Goal: Transaction & Acquisition: Purchase product/service

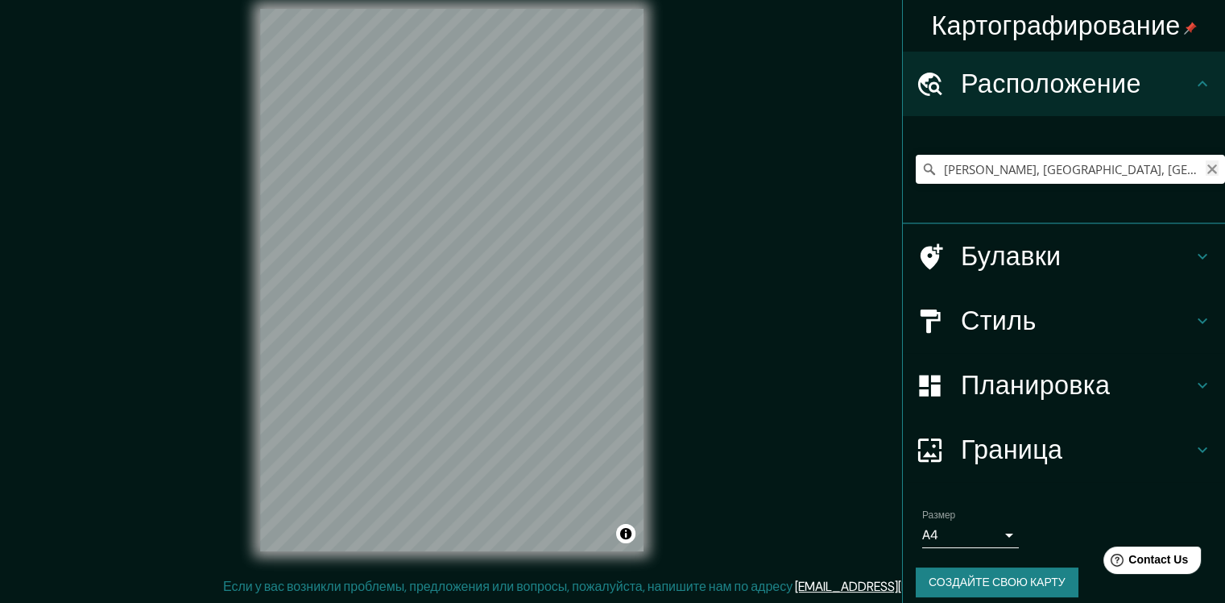
click at [1206, 168] on icon "Очистить" at bounding box center [1212, 169] width 13 height 13
click at [963, 170] on input "Выберите свой город или область" at bounding box center [1070, 169] width 309 height 29
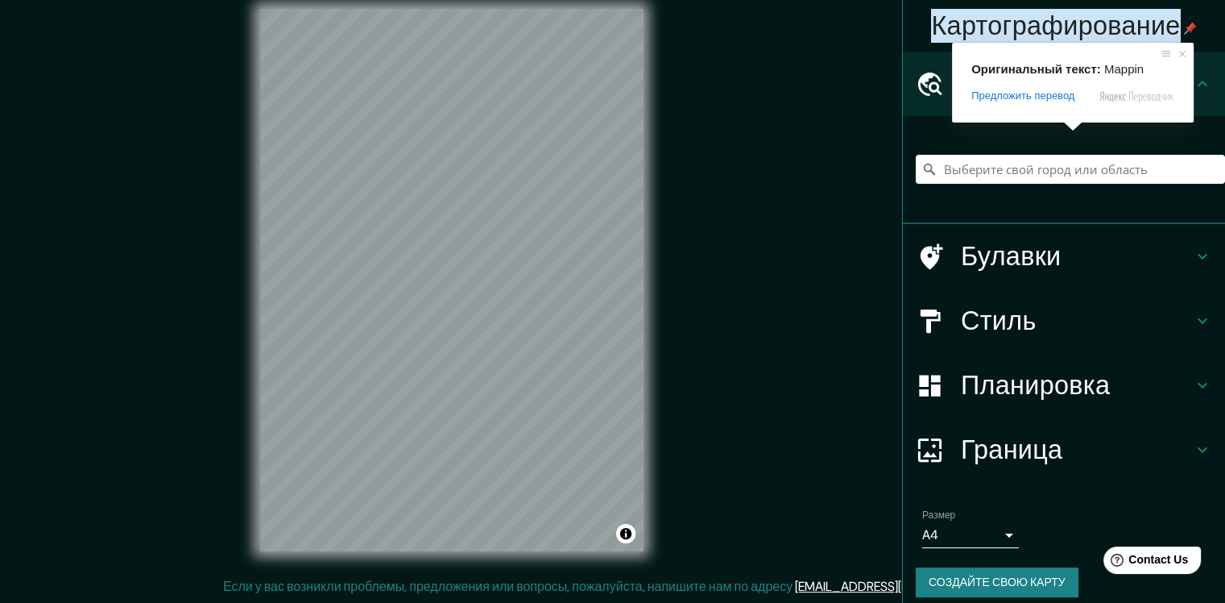
click at [835, 122] on div "Картографирование Расположение Булавки Стиль Планировка Граница Выберите рамку.…" at bounding box center [612, 293] width 1225 height 620
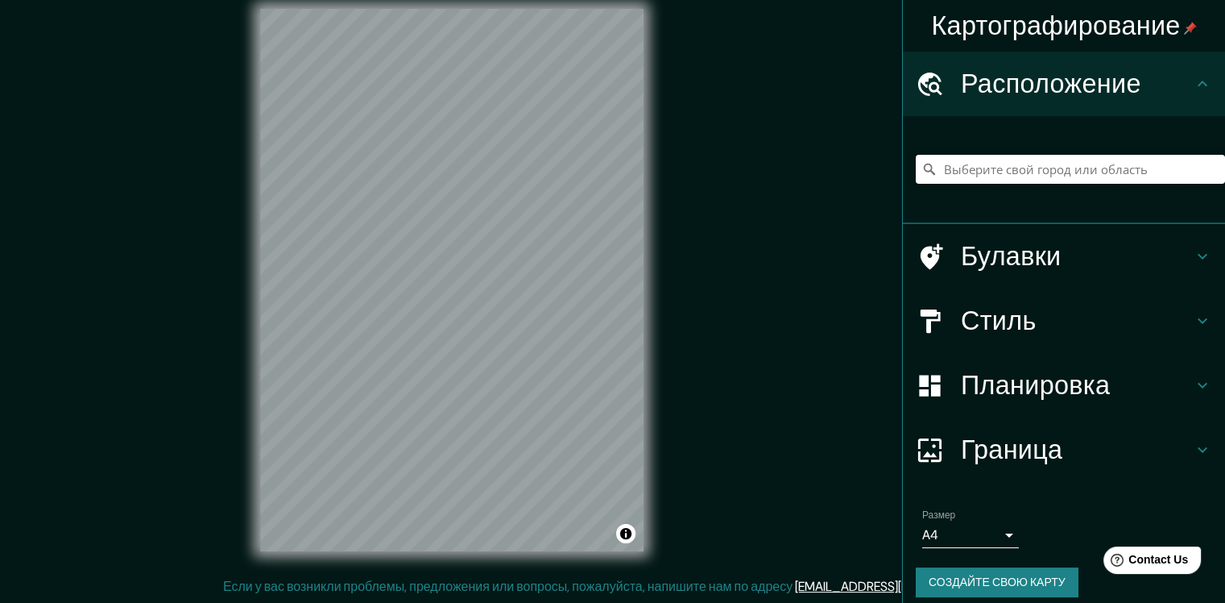
click at [998, 175] on input "Выберите свой город или область" at bounding box center [1070, 169] width 309 height 29
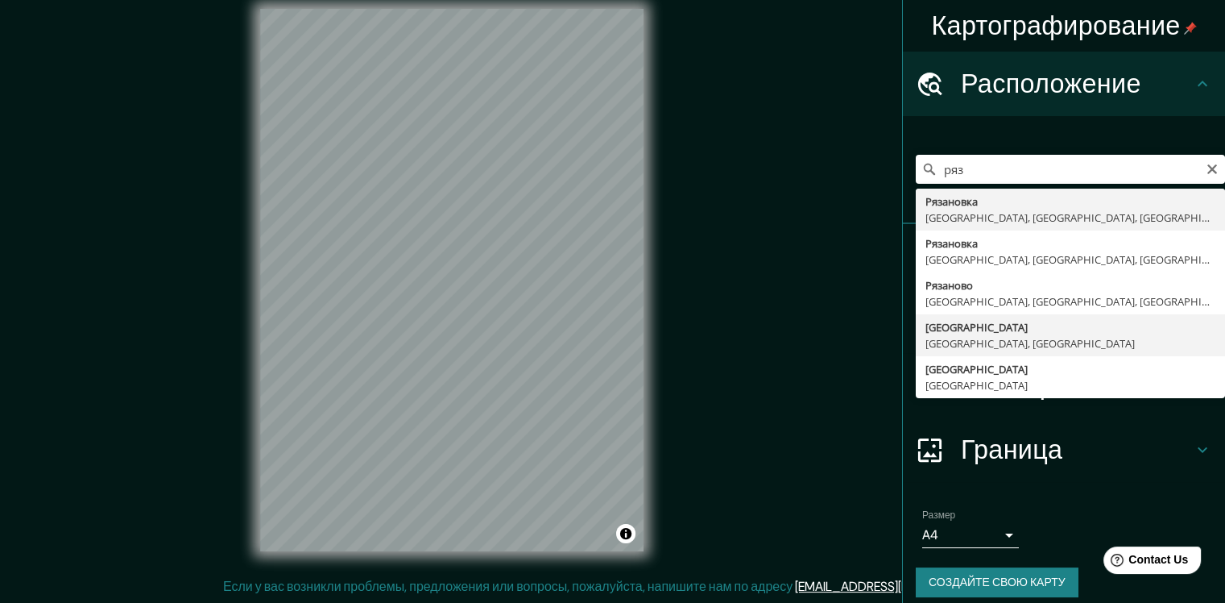
type input "[GEOGRAPHIC_DATA], [GEOGRAPHIC_DATA], [GEOGRAPHIC_DATA]"
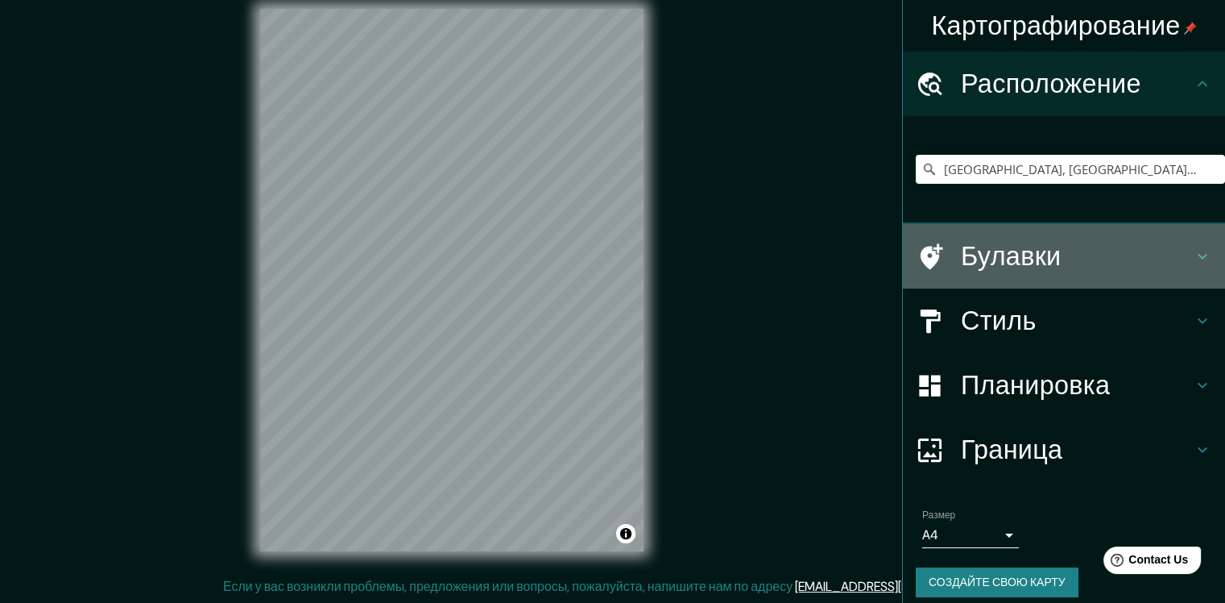
click at [1022, 287] on div "Булавки" at bounding box center [1064, 256] width 322 height 64
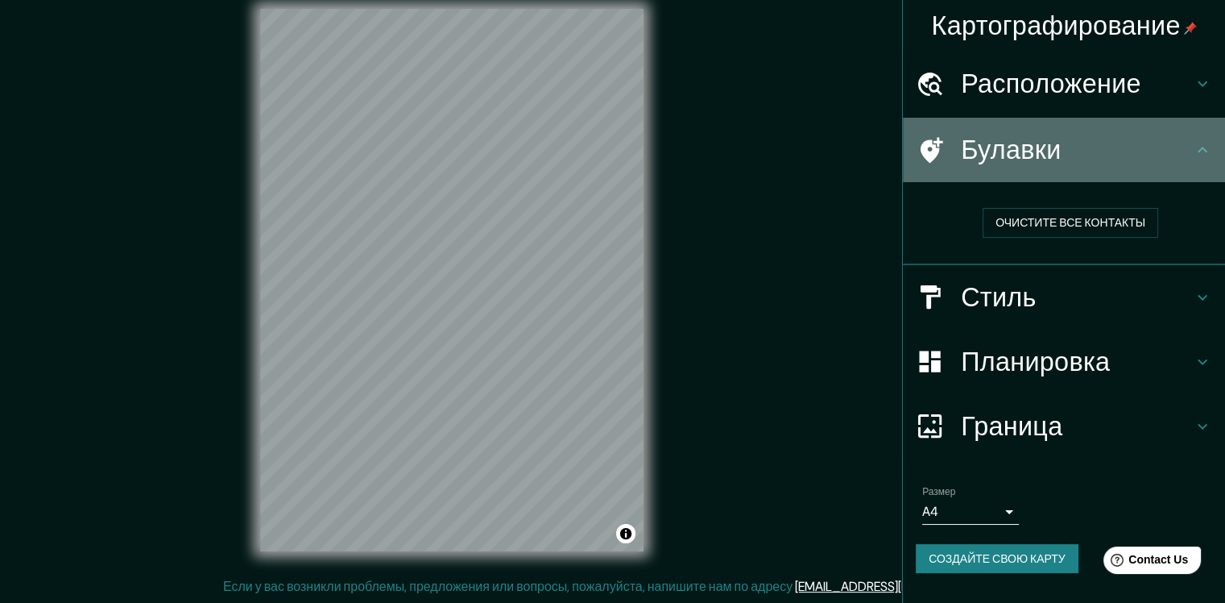
click at [1106, 172] on div "Булавки" at bounding box center [1064, 150] width 322 height 64
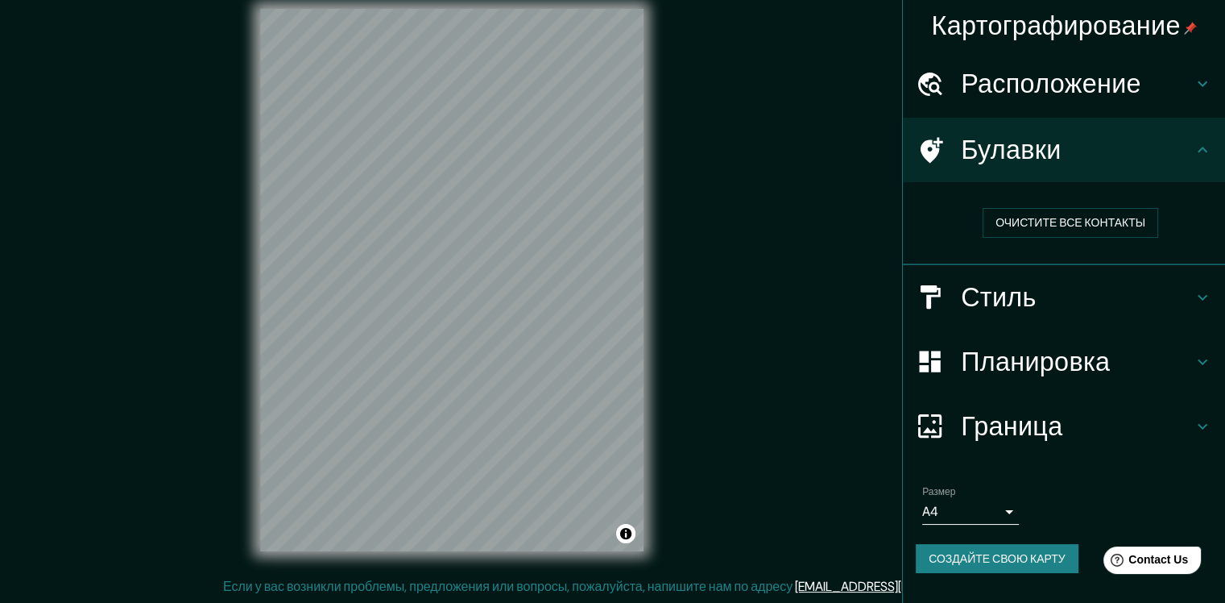
click at [1119, 131] on div "Булавки" at bounding box center [1064, 150] width 322 height 64
click at [1109, 96] on ya-tr-span "Расположение" at bounding box center [1051, 84] width 180 height 34
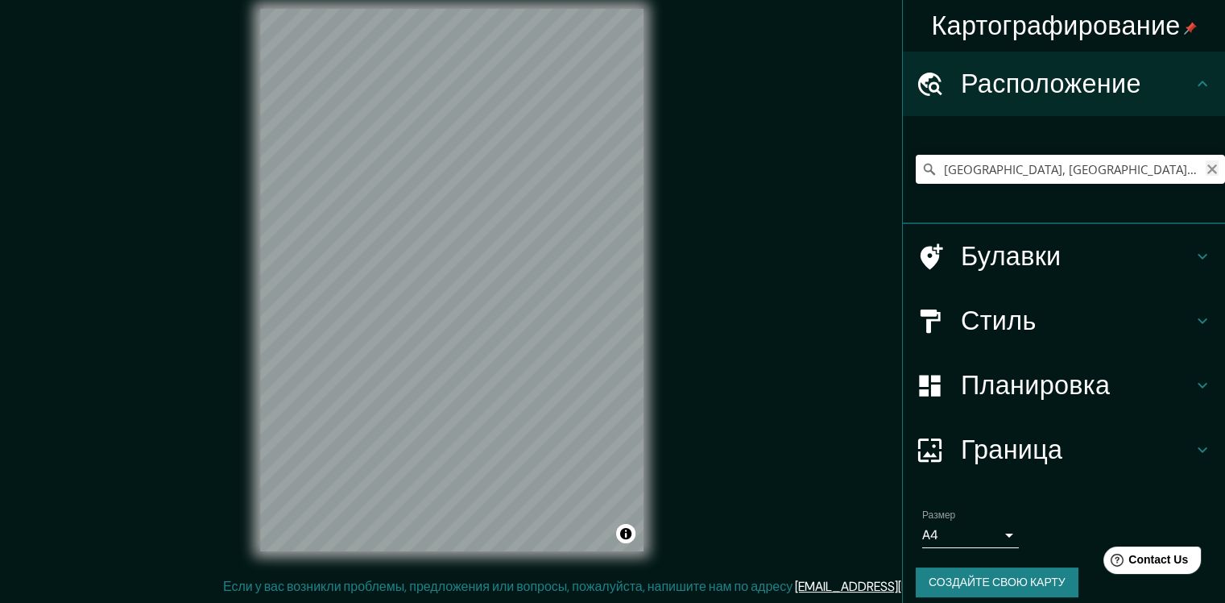
click at [1206, 172] on icon "Очистить" at bounding box center [1212, 169] width 13 height 13
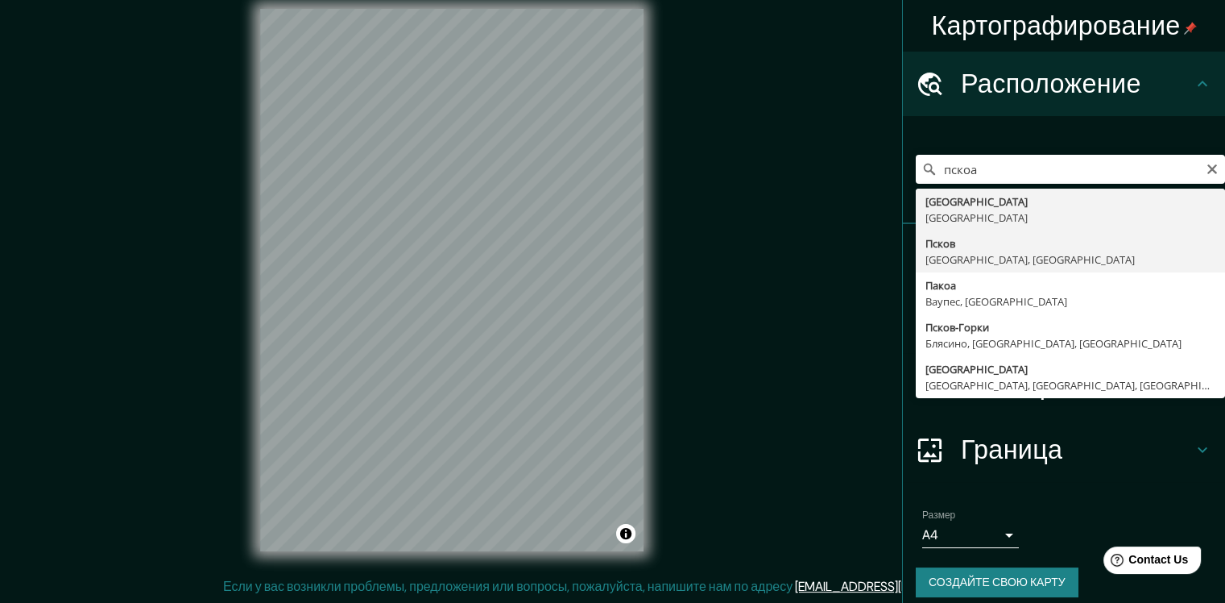
type input "[GEOGRAPHIC_DATA], [GEOGRAPHIC_DATA], [GEOGRAPHIC_DATA]"
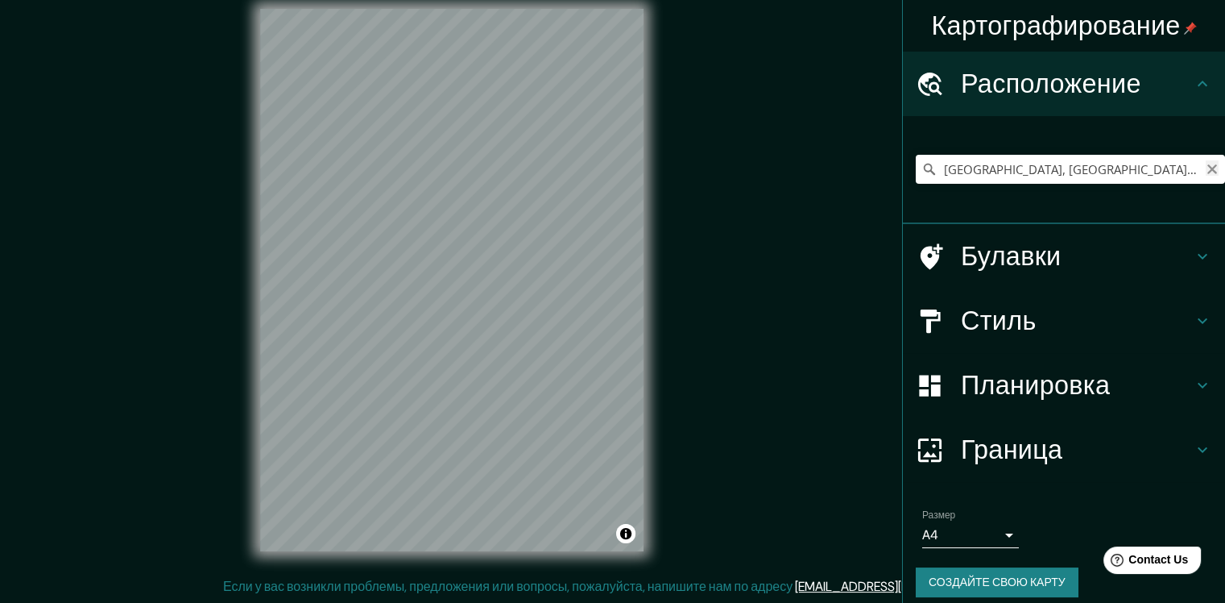
click at [1208, 171] on icon "Очистить" at bounding box center [1213, 169] width 10 height 10
click at [949, 164] on input "Выберите свой город или область" at bounding box center [1070, 169] width 309 height 29
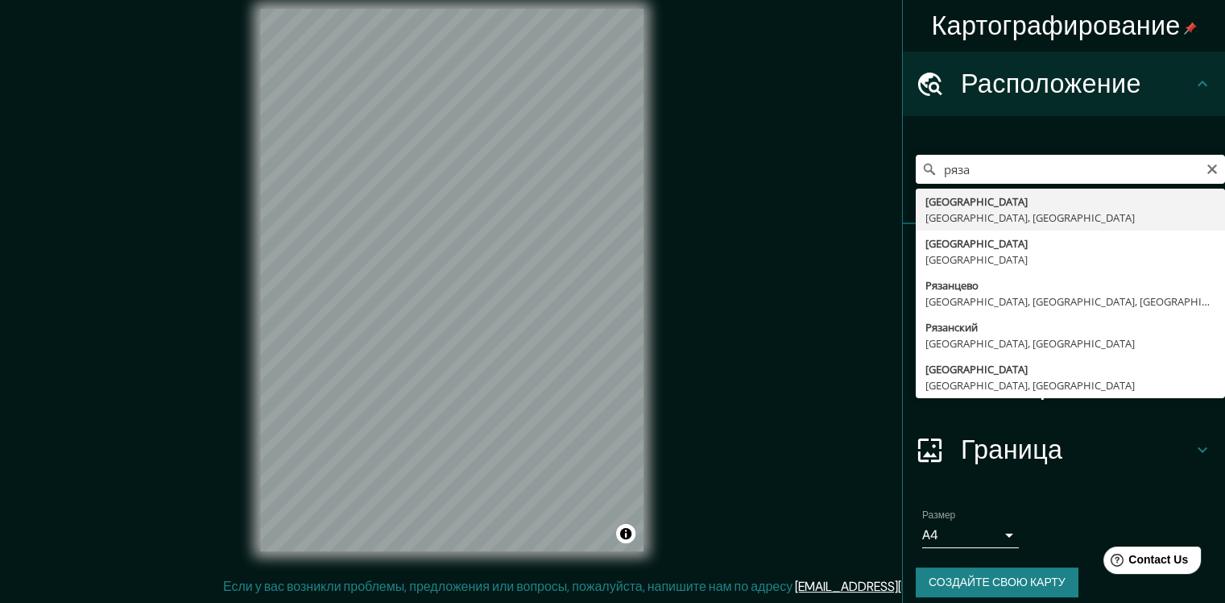
type input "[GEOGRAPHIC_DATA], [GEOGRAPHIC_DATA], [GEOGRAPHIC_DATA]"
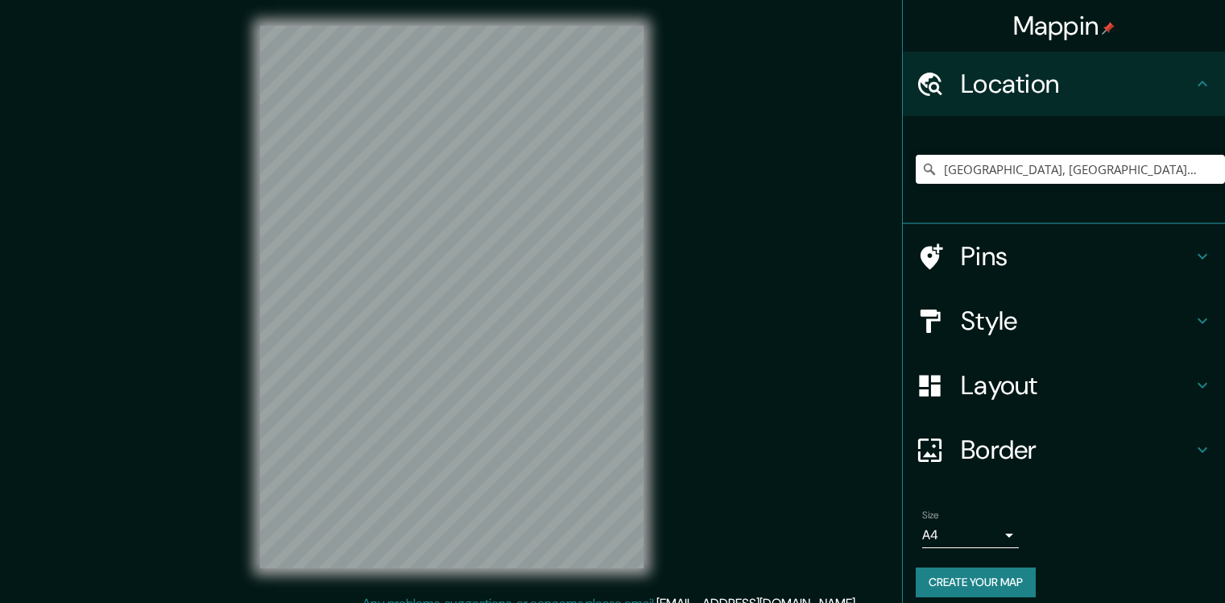
scroll to position [17, 0]
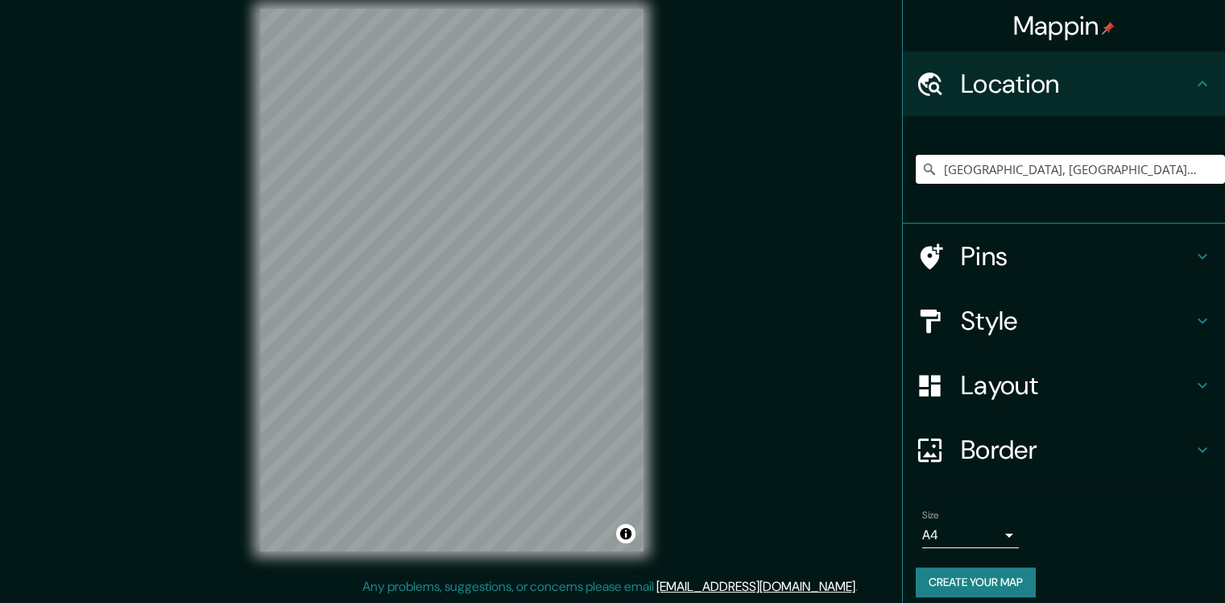
click at [1121, 173] on input "[GEOGRAPHIC_DATA], [GEOGRAPHIC_DATA], [GEOGRAPHIC_DATA]" at bounding box center [1070, 169] width 309 height 29
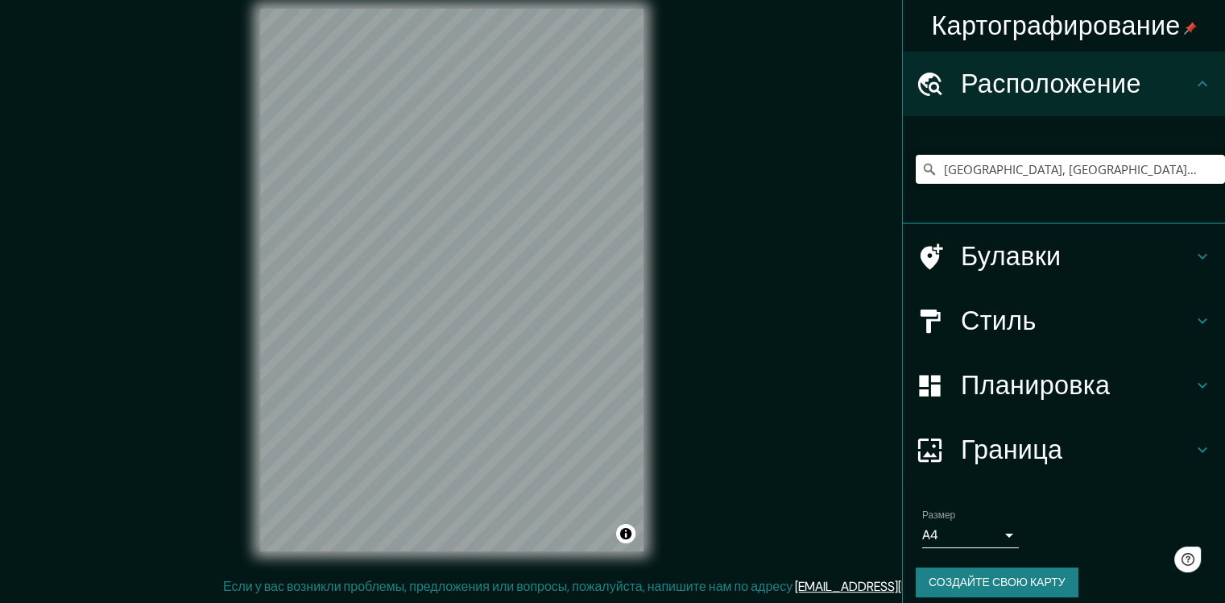
scroll to position [0, 0]
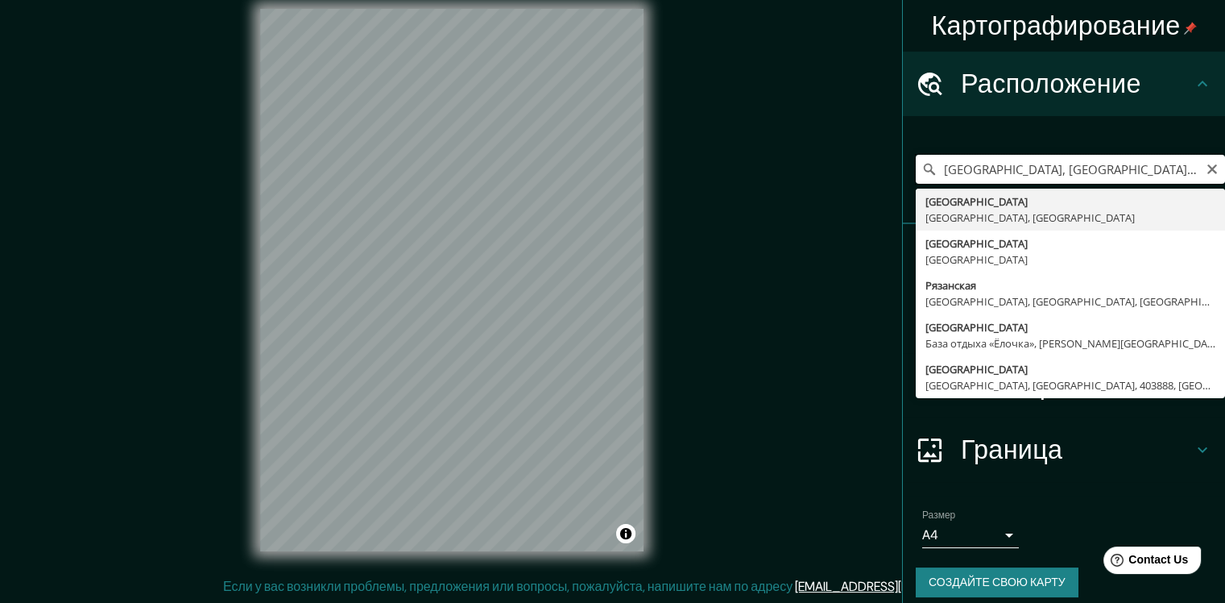
click at [1208, 164] on input "Рязань, Рязанская область, Росия" at bounding box center [1070, 169] width 309 height 29
click at [1208, 155] on input "Рязань, Рязанская область, Росия" at bounding box center [1070, 169] width 309 height 29
type input "Рязань, Рязанская область, Росия"
click at [1206, 165] on icon "Очистить" at bounding box center [1212, 169] width 13 height 13
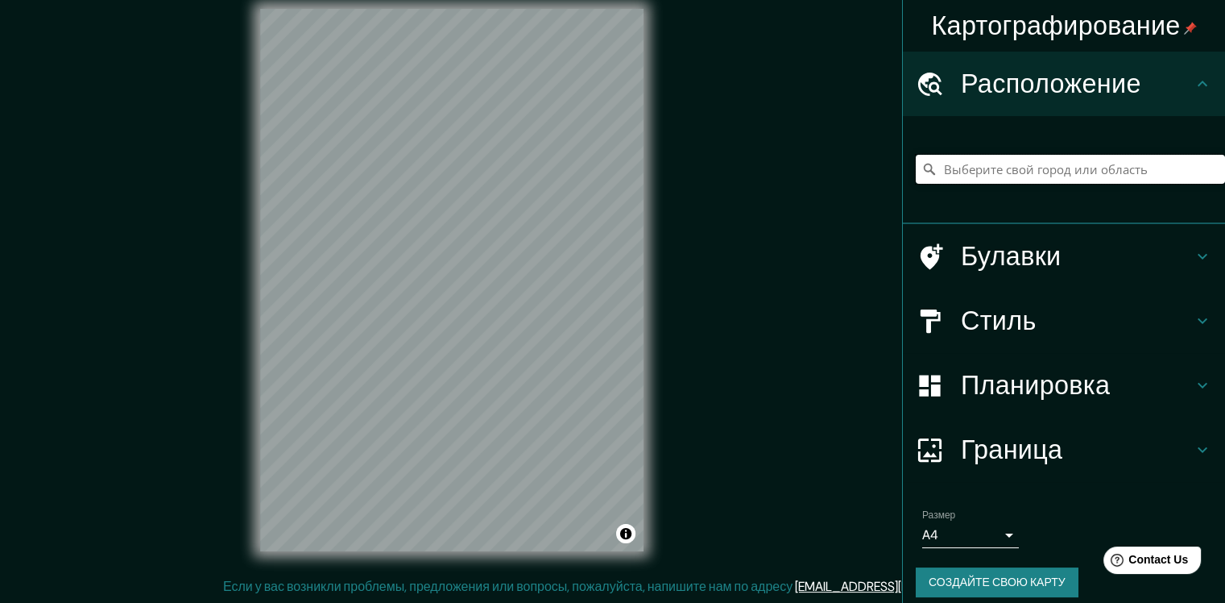
click at [1105, 171] on input "Выберите свой город или область" at bounding box center [1070, 169] width 309 height 29
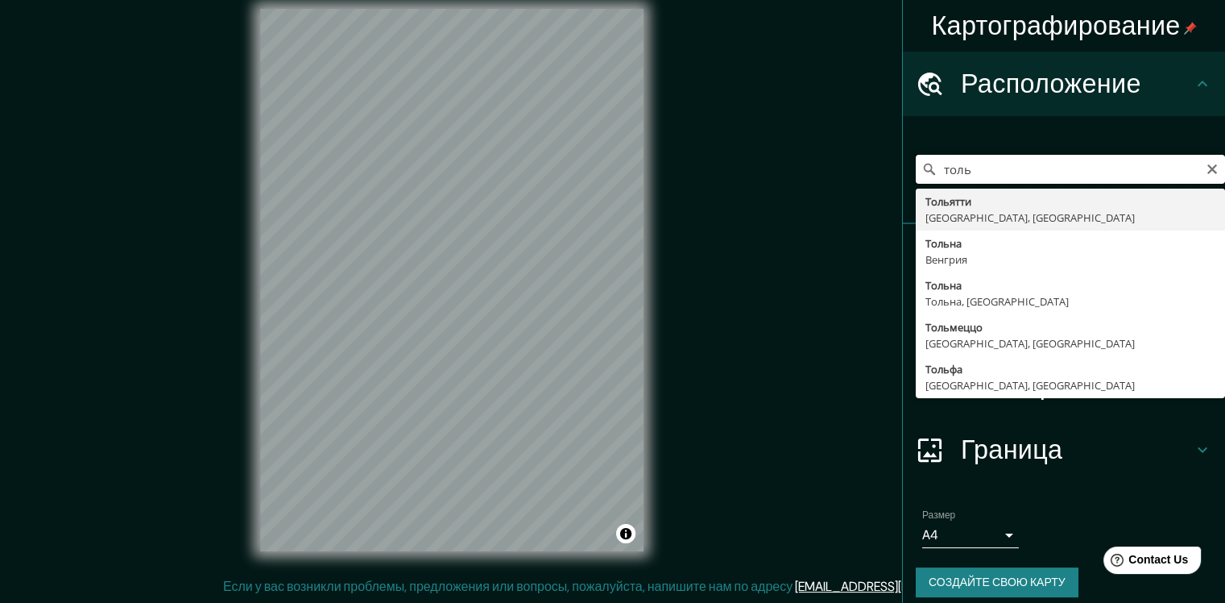
type input "толь"
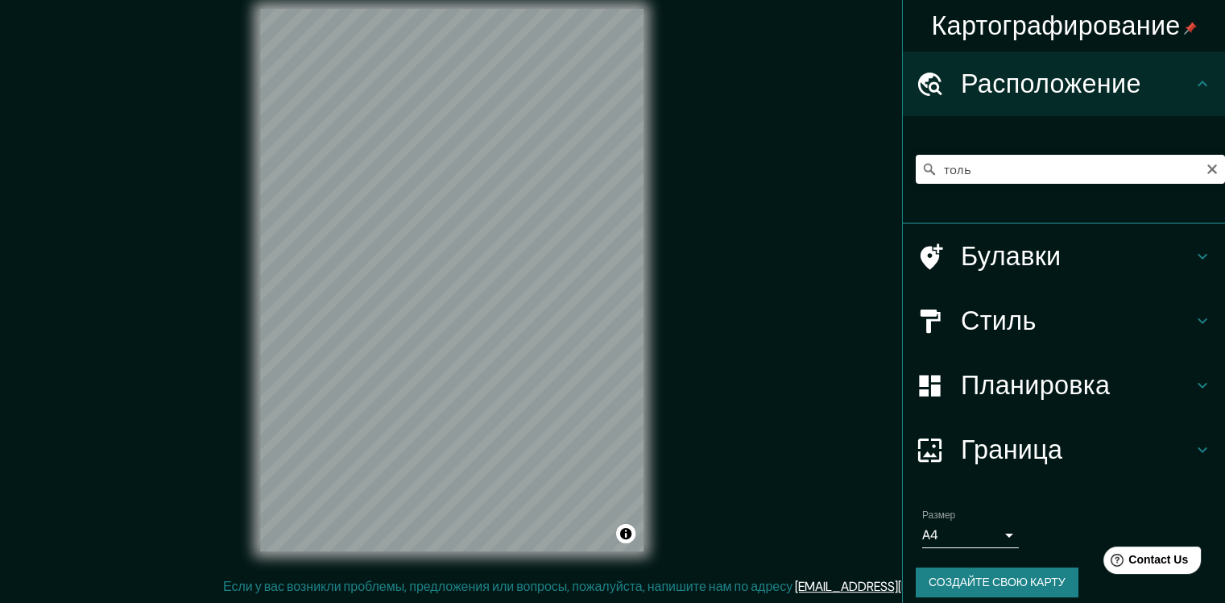
click at [1180, 186] on div "толь Тольятти Самарская область, Россия Тольна Венгрия Тольна Тольна, Венгрия Т…" at bounding box center [1070, 169] width 309 height 81
click at [1169, 118] on div "толь Тольятти Самарская область, Россия Тольна Венгрия Тольна Тольна, Венгрия Т…" at bounding box center [1064, 170] width 322 height 108
click at [1208, 171] on icon "Очистить" at bounding box center [1213, 169] width 10 height 10
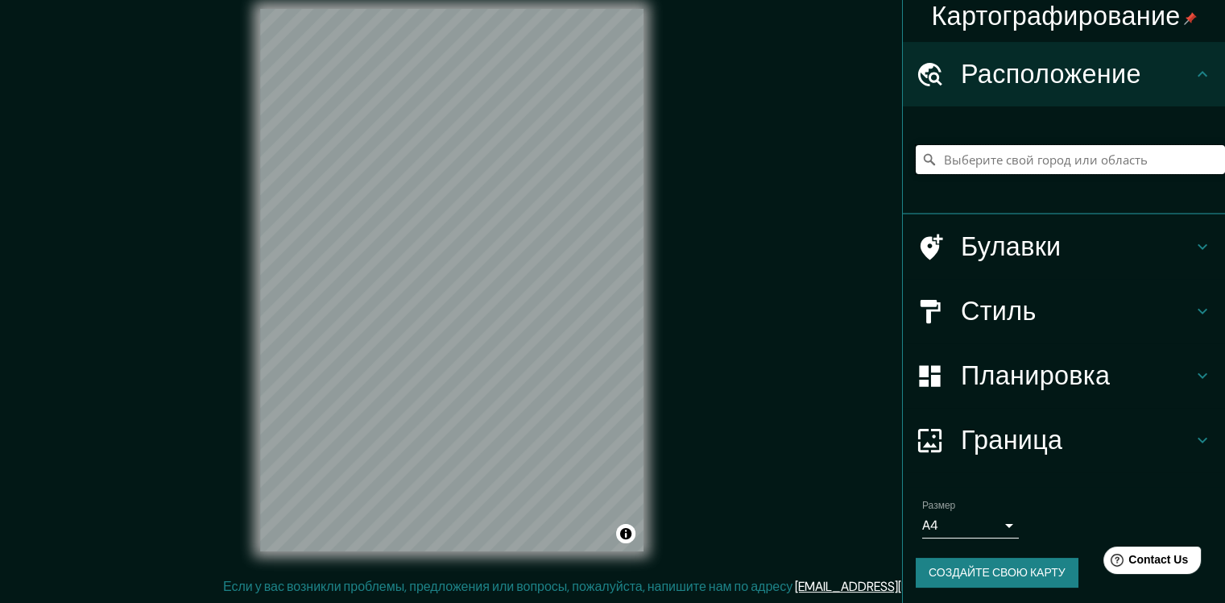
scroll to position [13, 0]
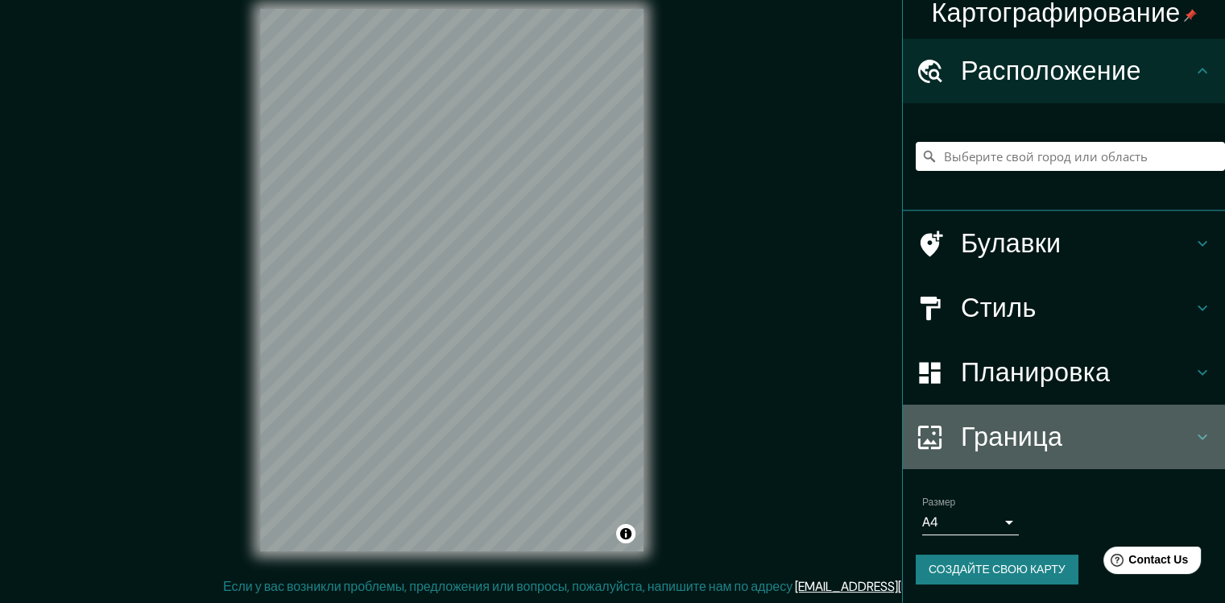
click at [1022, 442] on ya-tr-span "Граница" at bounding box center [1012, 437] width 102 height 34
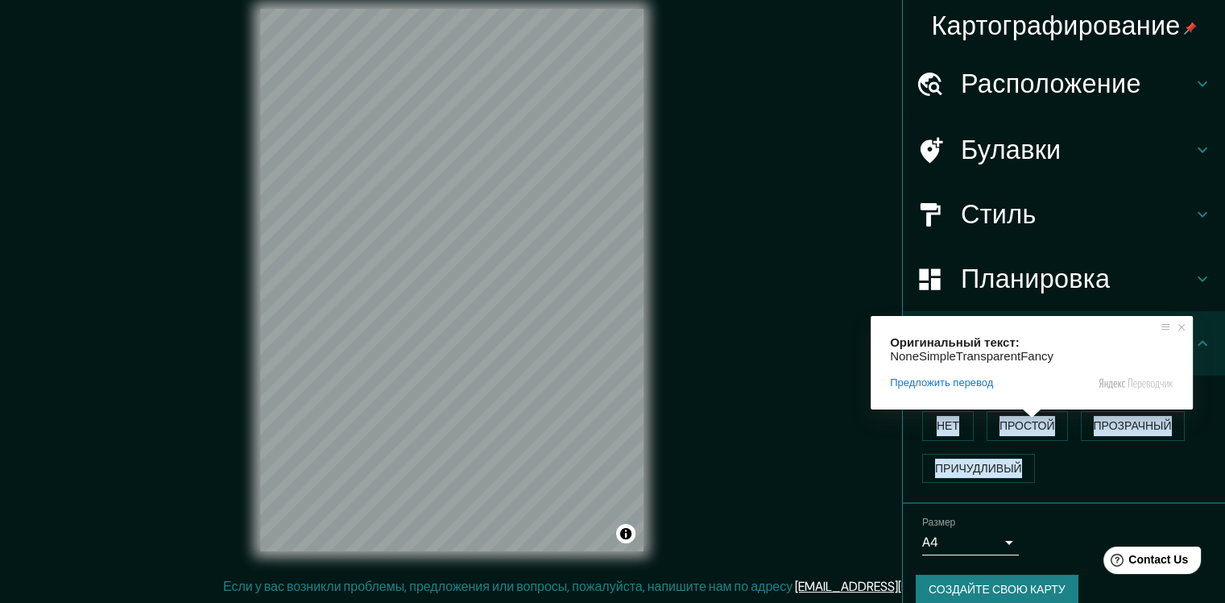
click at [1088, 214] on h4 "Стиль" at bounding box center [1077, 214] width 232 height 32
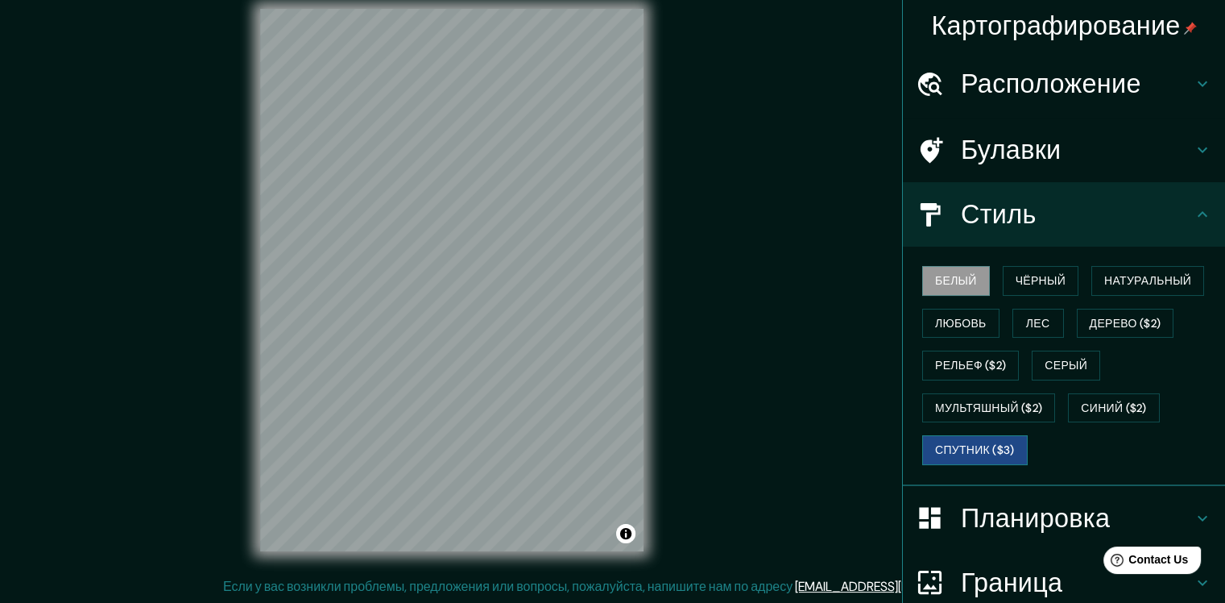
click at [983, 454] on ya-tr-span "Спутник ($3)" at bounding box center [975, 450] width 80 height 20
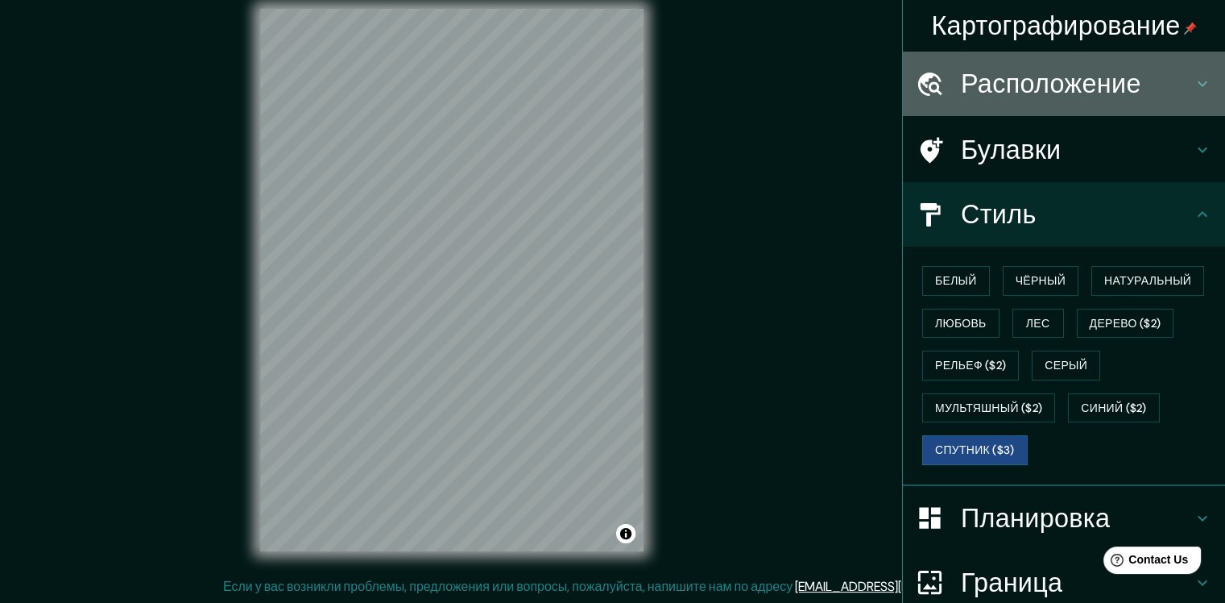
click at [1125, 85] on ya-tr-span "Расположение" at bounding box center [1051, 84] width 180 height 34
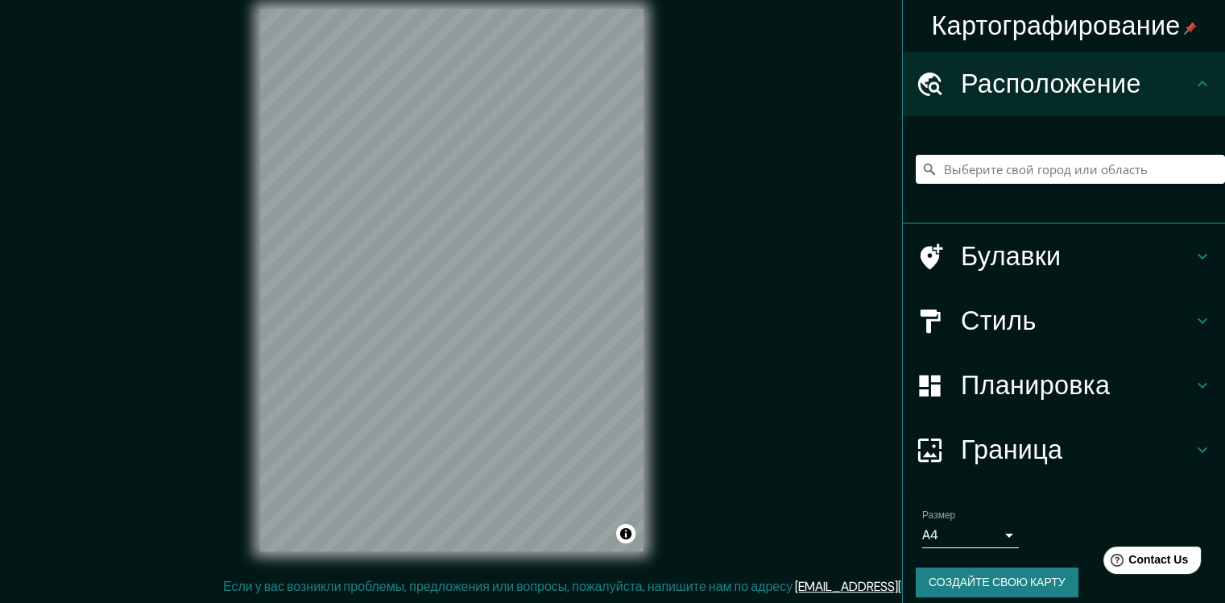
click at [1157, 161] on input "Выберите свой город или область" at bounding box center [1070, 169] width 309 height 29
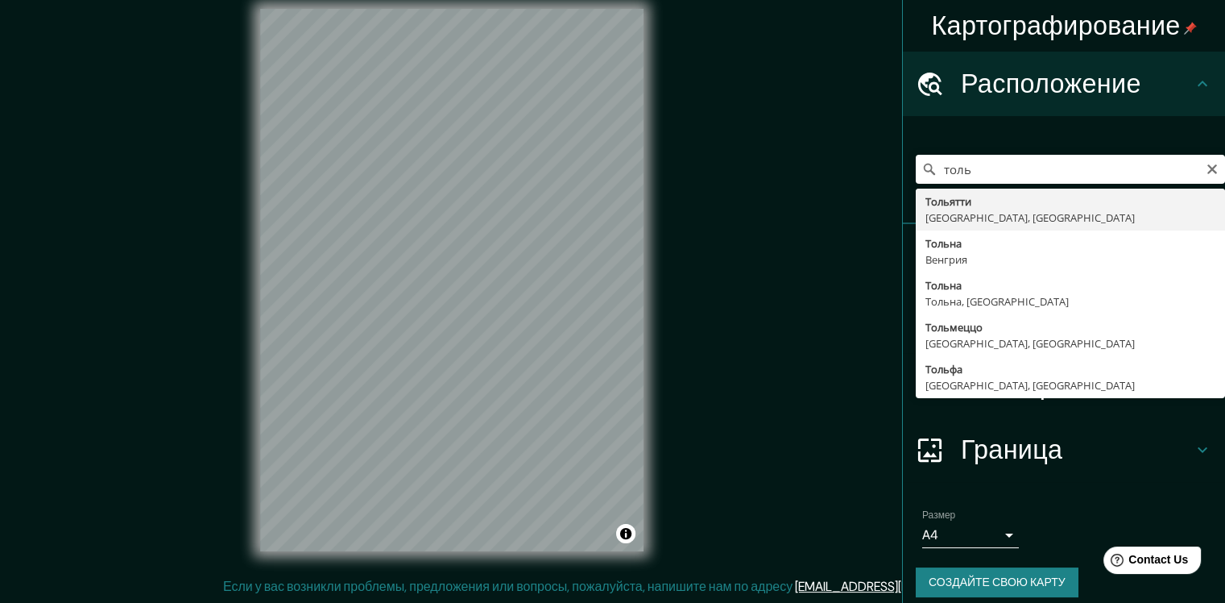
type input "Тольятти, Самарская область, Россия"
